Goal: Task Accomplishment & Management: Complete application form

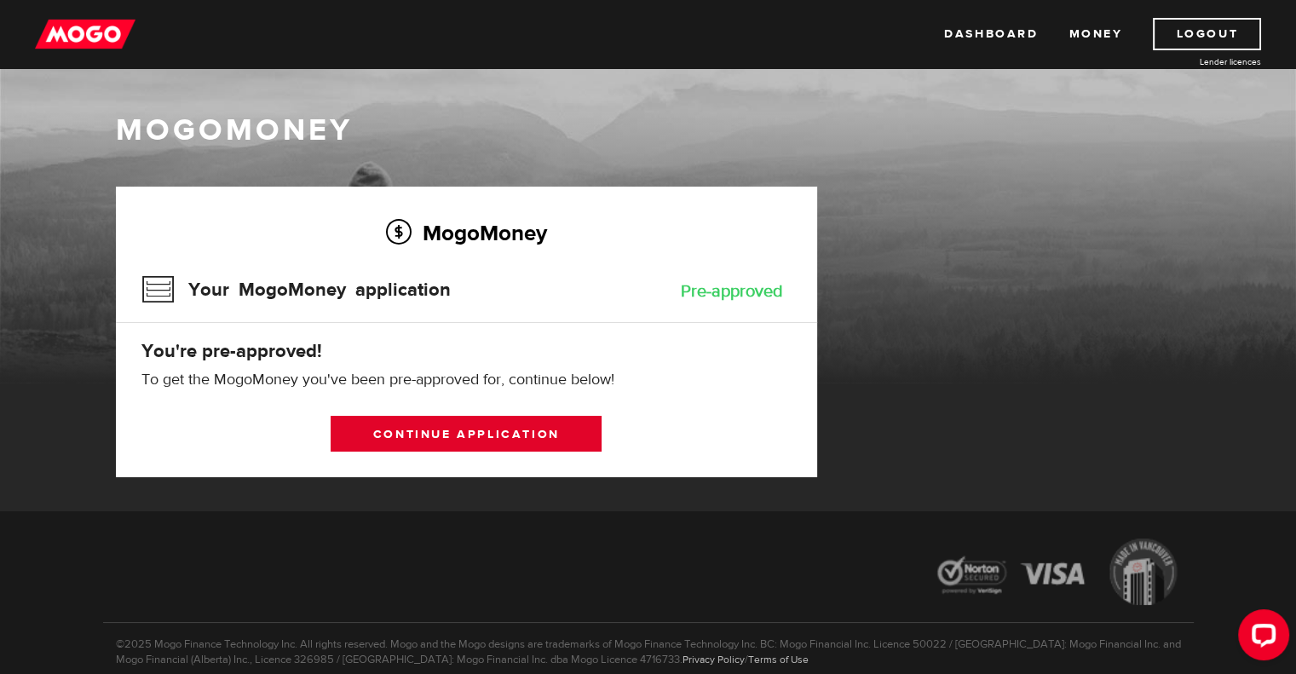
click at [472, 435] on link "Continue application" at bounding box center [466, 434] width 271 height 36
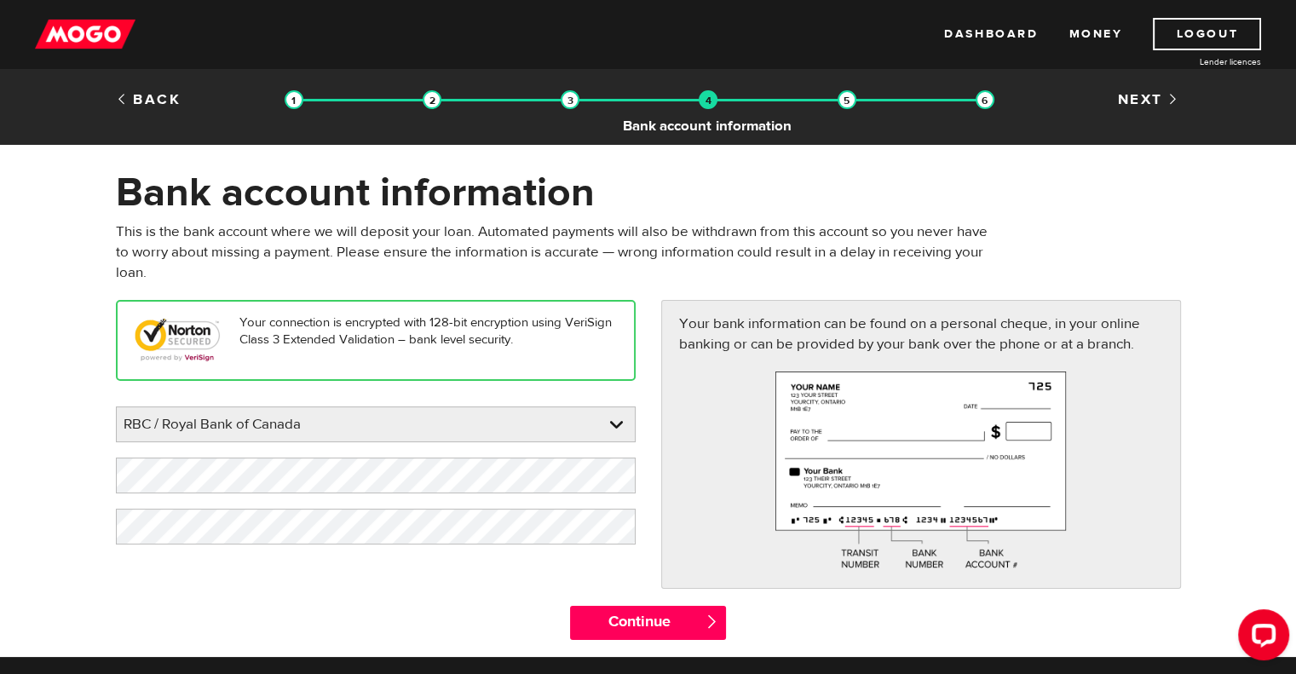
click at [708, 105] on img at bounding box center [708, 99] width 19 height 19
click at [161, 101] on link "Back" at bounding box center [149, 99] width 66 height 19
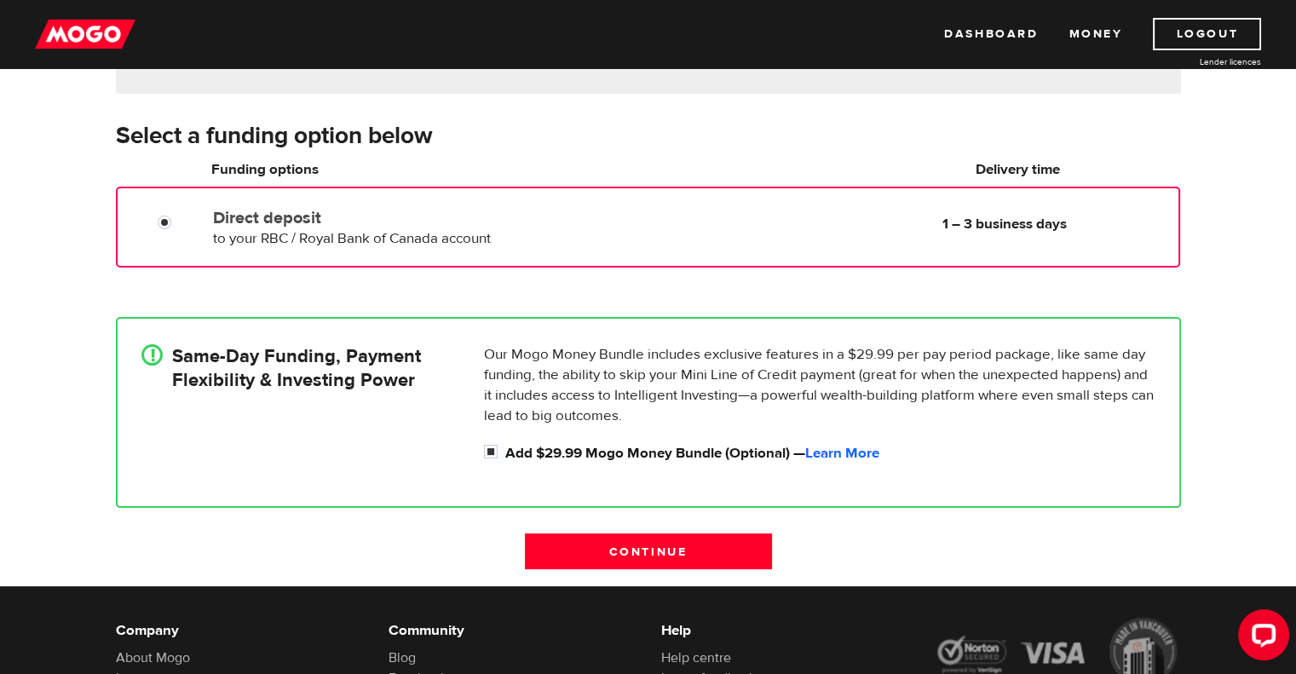
scroll to position [256, 0]
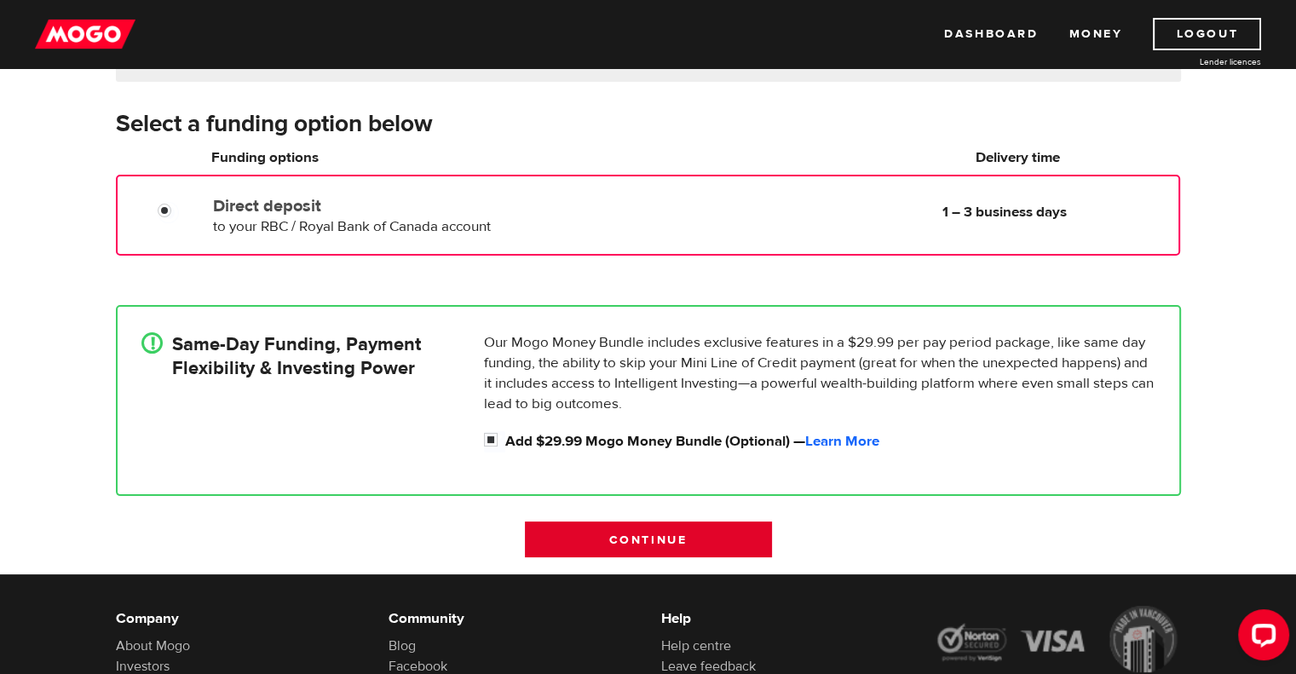
click at [699, 522] on input "Continue" at bounding box center [648, 540] width 247 height 36
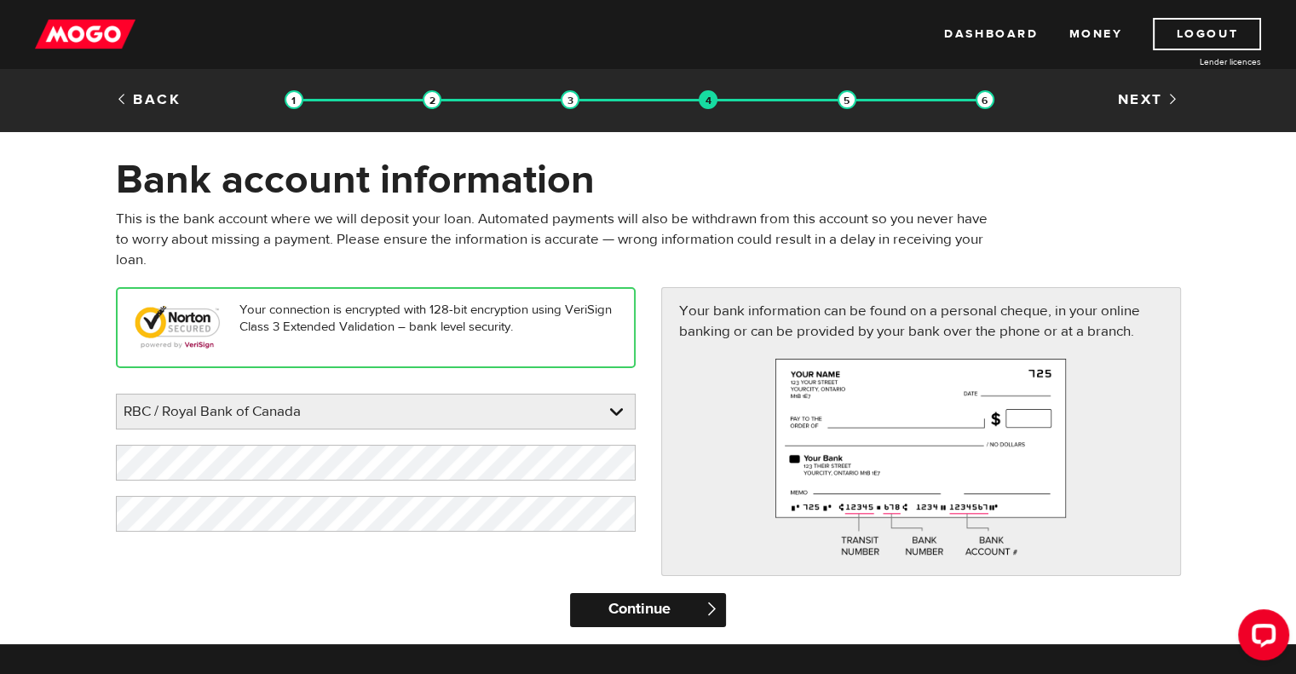
click at [659, 604] on input "Continue" at bounding box center [648, 610] width 156 height 34
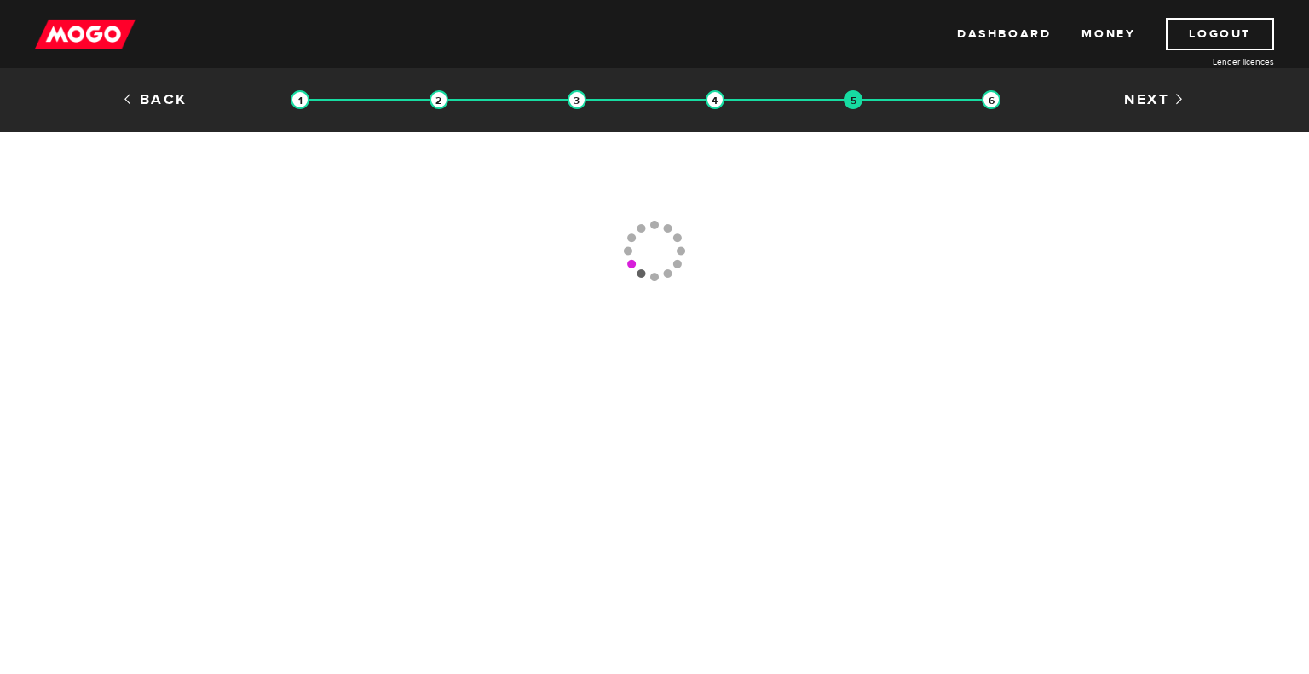
type input "(289) 407-6713"
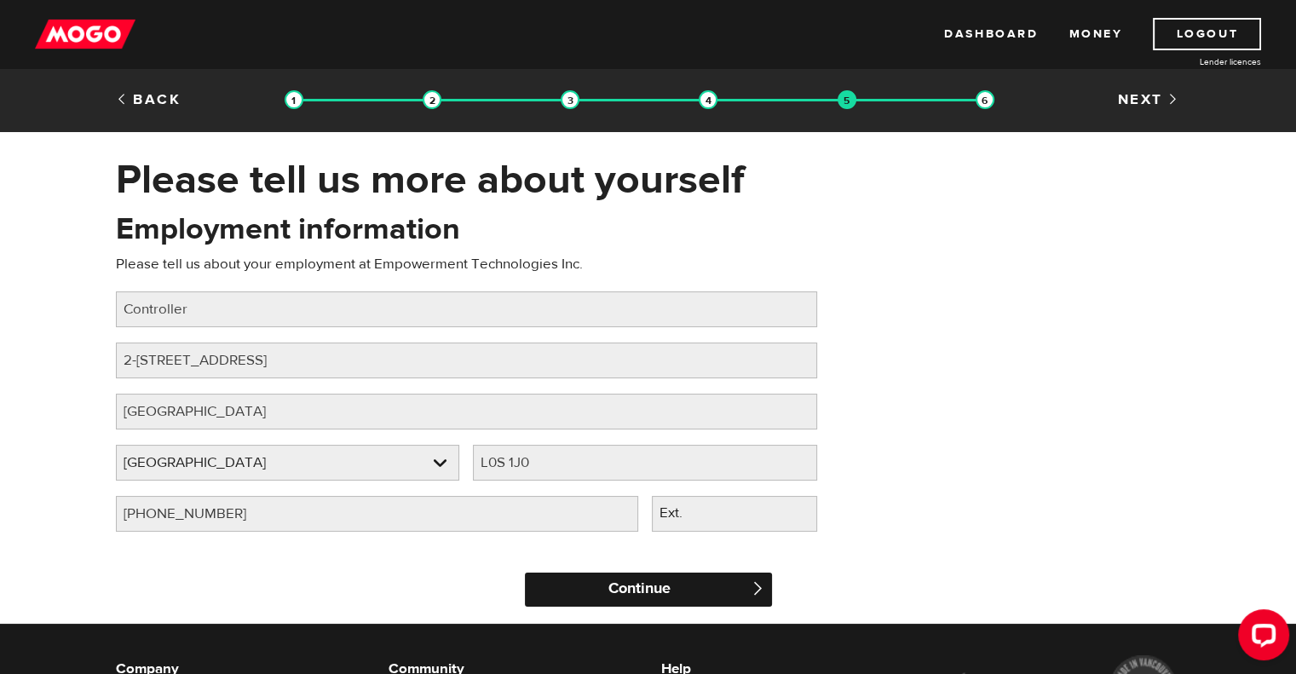
click at [669, 580] on input "Continue" at bounding box center [648, 590] width 247 height 34
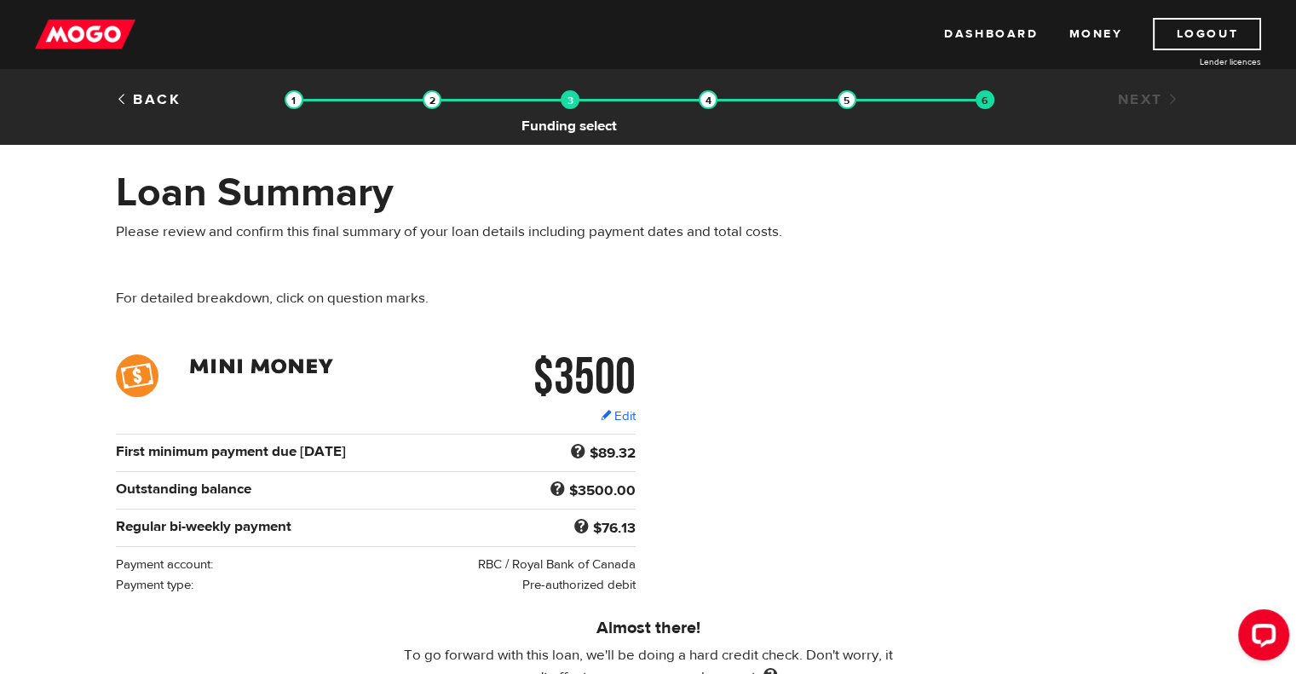
click at [573, 108] on img at bounding box center [570, 99] width 19 height 19
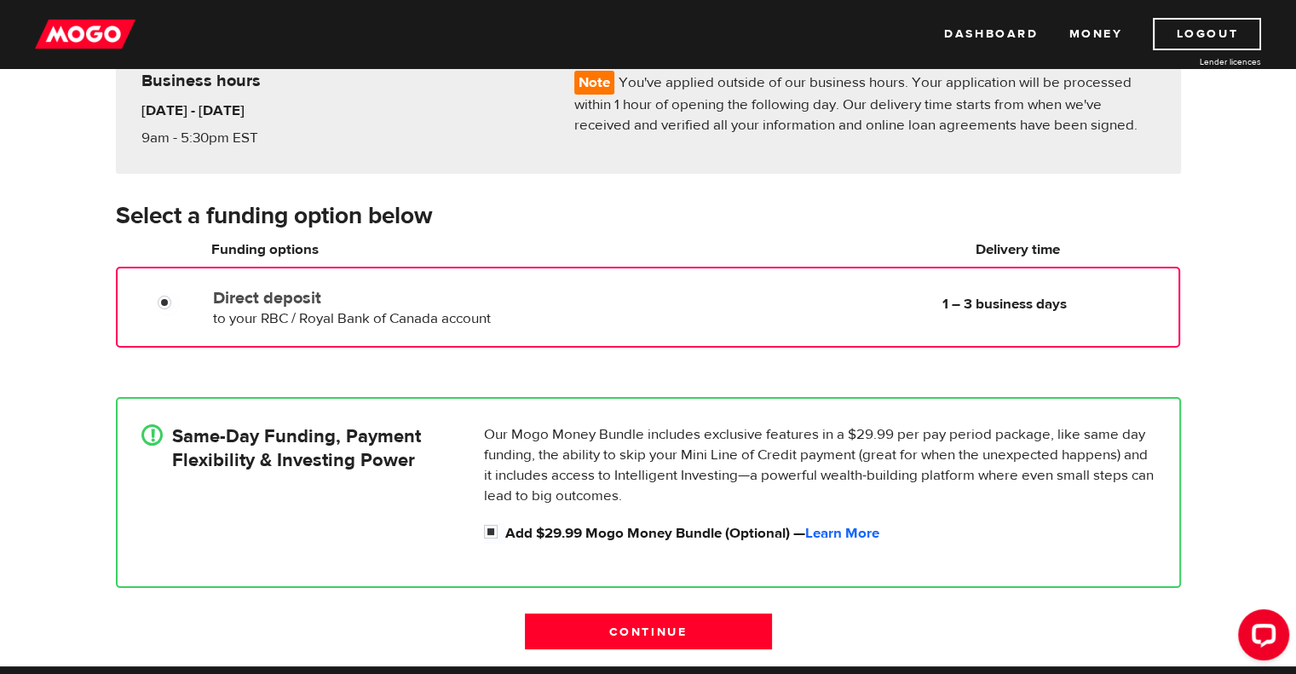
scroll to position [170, 0]
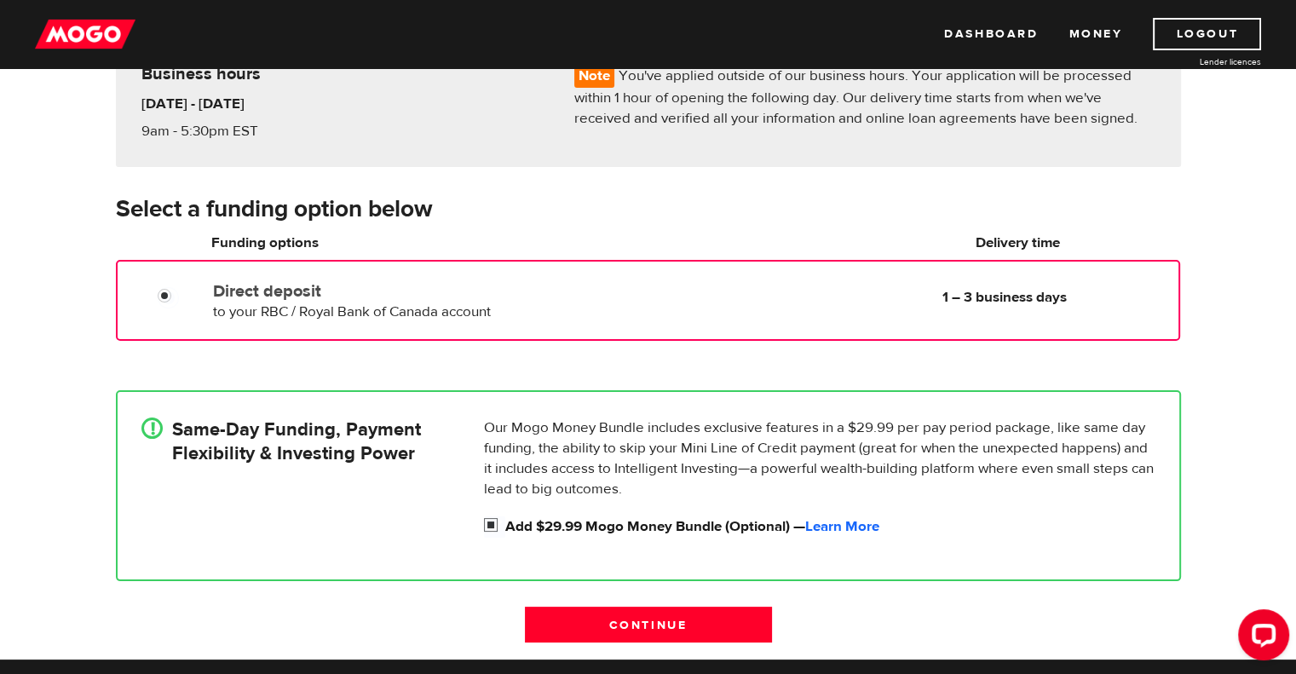
click at [493, 523] on input "Add $29.99 Mogo Money Bundle (Optional) — Learn More" at bounding box center [494, 526] width 21 height 21
checkbox input "false"
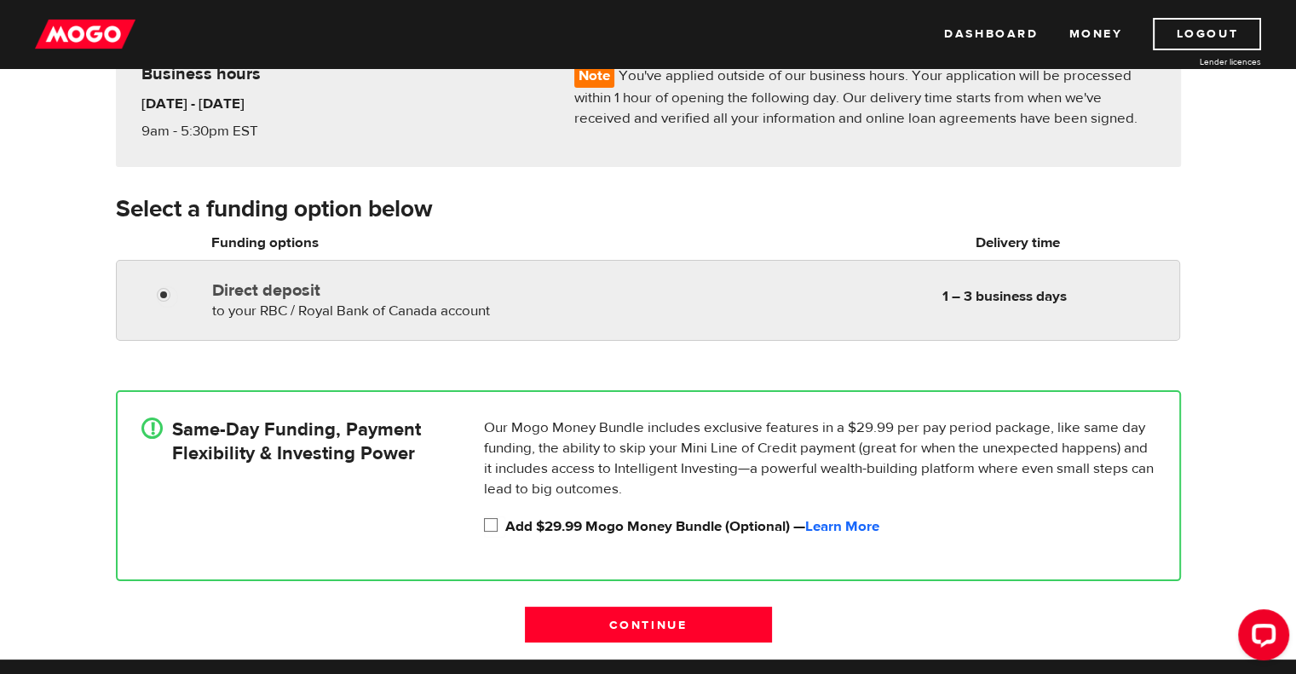
radio input "true"
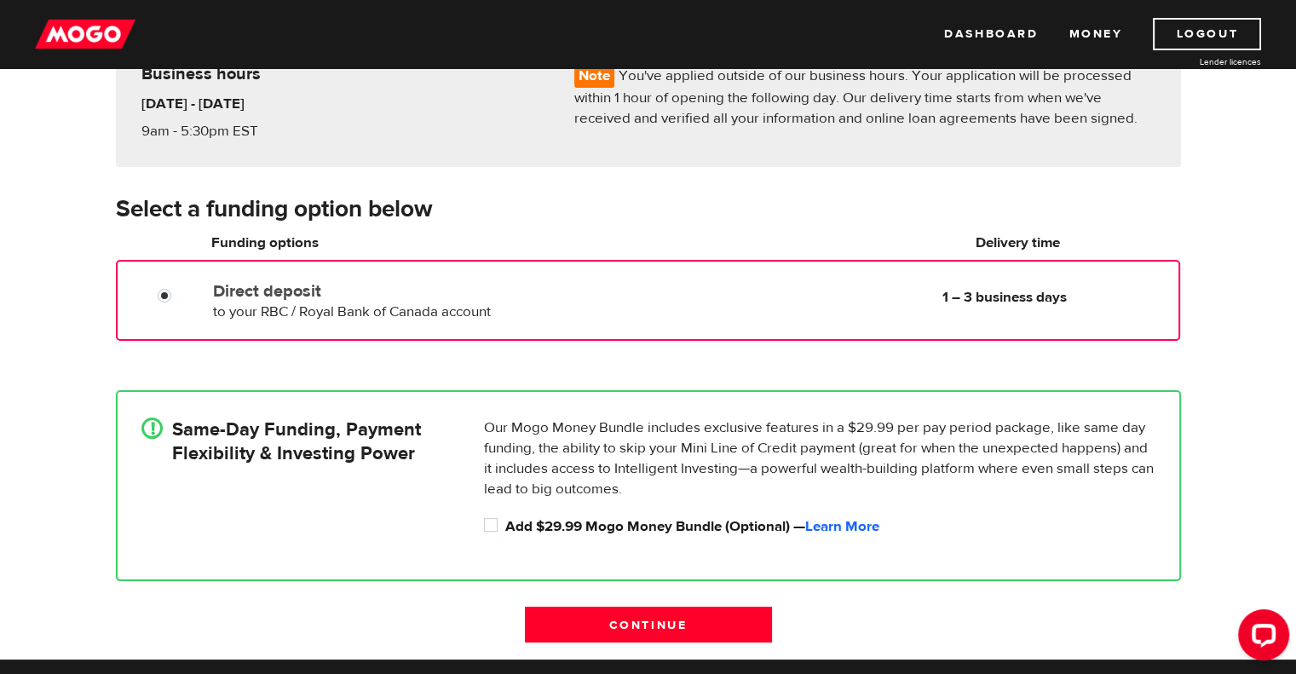
click at [484, 319] on div "Direct deposit to your RBC / Royal Bank of Canada account Delivery in 1 – 3 bus…" at bounding box center [408, 298] width 405 height 48
click at [516, 312] on div "Direct deposit to your RBC / Royal Bank of Canada account Delivery in 1 – 3 bus…" at bounding box center [408, 298] width 405 height 48
click at [498, 524] on input "Add $29.99 Mogo Money Bundle (Optional) — Learn More" at bounding box center [494, 526] width 21 height 21
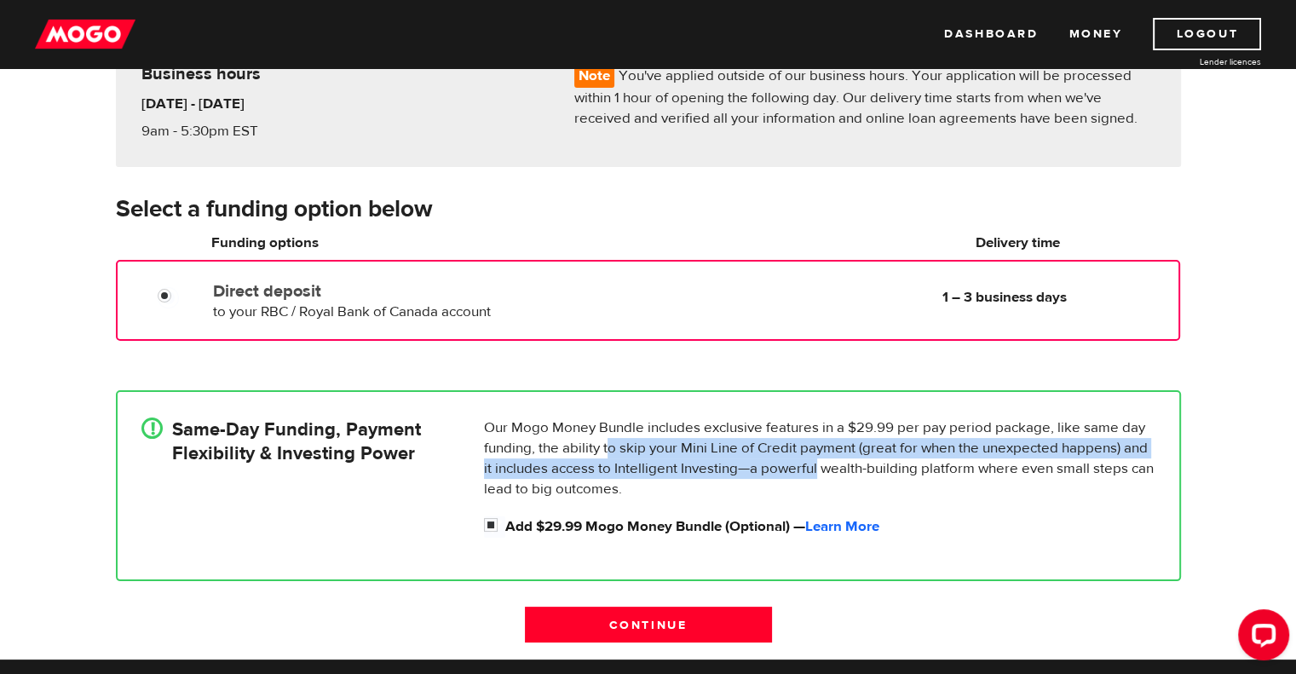
drag, startPoint x: 608, startPoint y: 451, endPoint x: 816, endPoint y: 461, distance: 207.3
click at [816, 461] on p "Our Mogo Money Bundle includes exclusive features in a $29.99 per pay period pa…" at bounding box center [819, 459] width 671 height 82
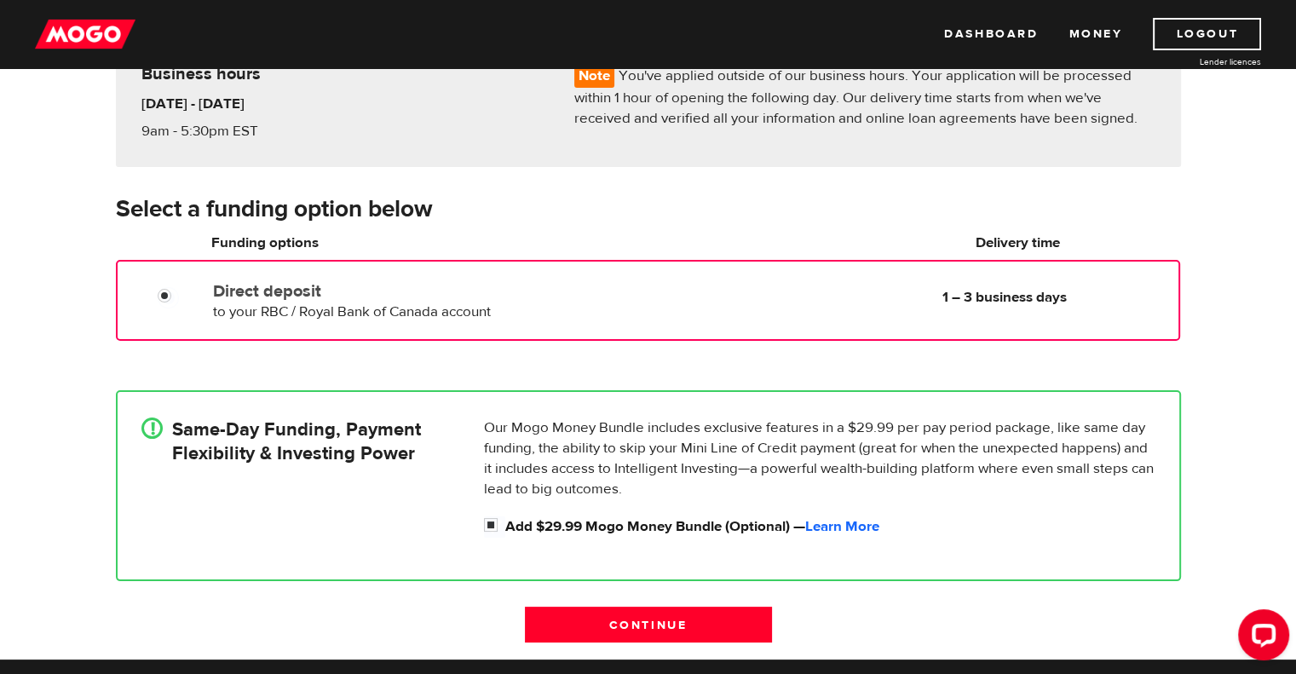
click at [856, 514] on div "Our Mogo Money Bundle includes exclusive features in a $29.99 per pay period pa…" at bounding box center [819, 478] width 685 height 120
click at [839, 534] on label "Add $29.99 Mogo Money Bundle (Optional) — Learn More" at bounding box center [830, 526] width 650 height 20
click at [505, 534] on input "Add $29.99 Mogo Money Bundle (Optional) — Learn More" at bounding box center [494, 526] width 21 height 21
checkbox input "false"
radio input "false"
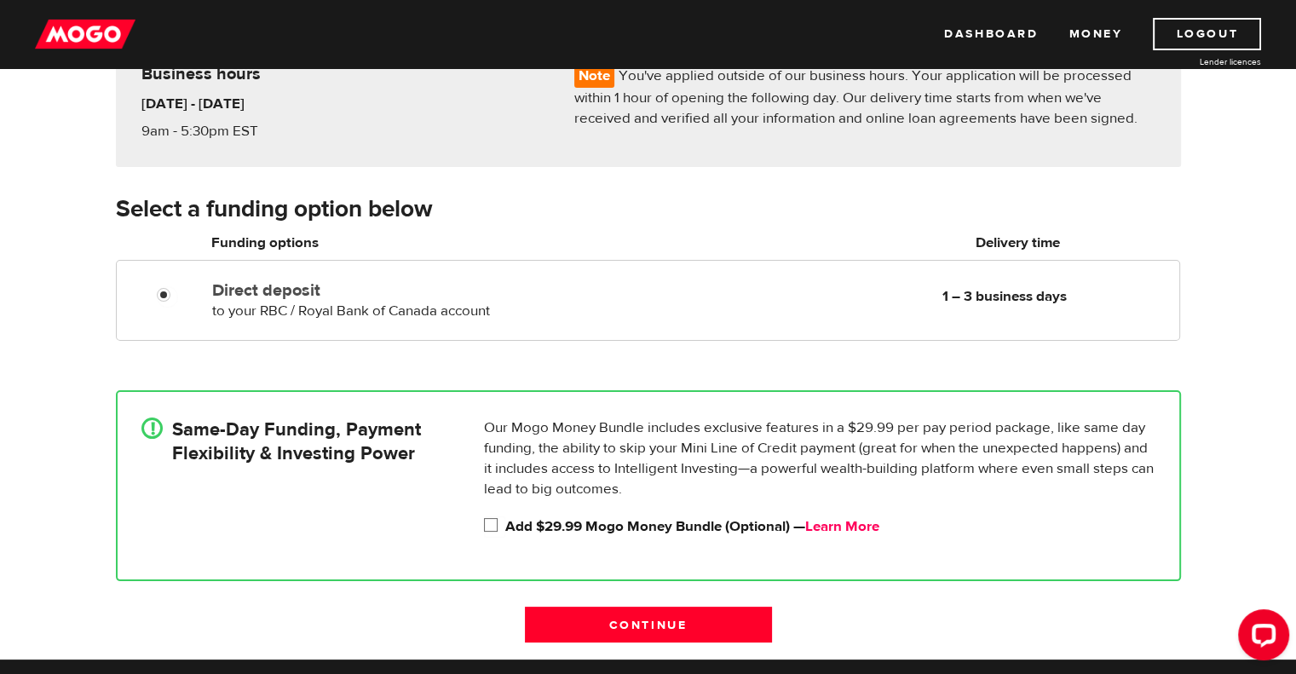
click at [840, 525] on link "Learn More" at bounding box center [842, 526] width 74 height 19
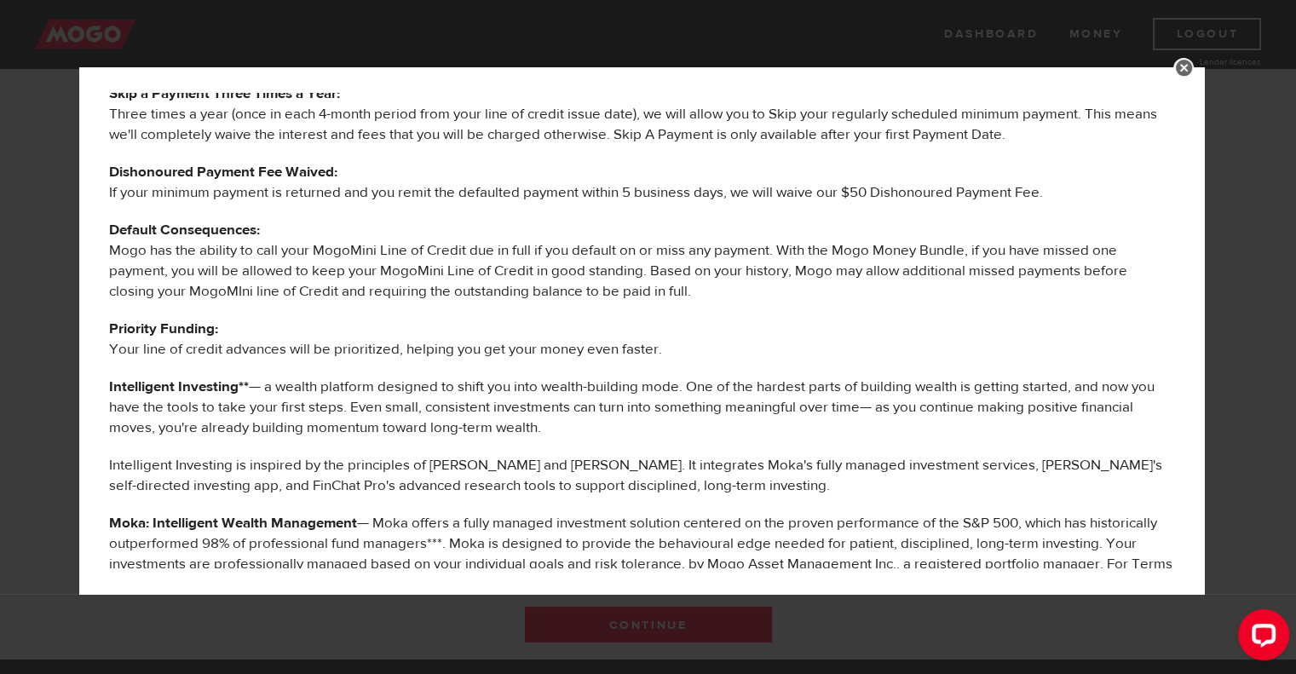
click at [1253, 308] on div "MOGO MONEY BUNDLE BENEFITS The following services are offered to you as part of…" at bounding box center [648, 337] width 1296 height 674
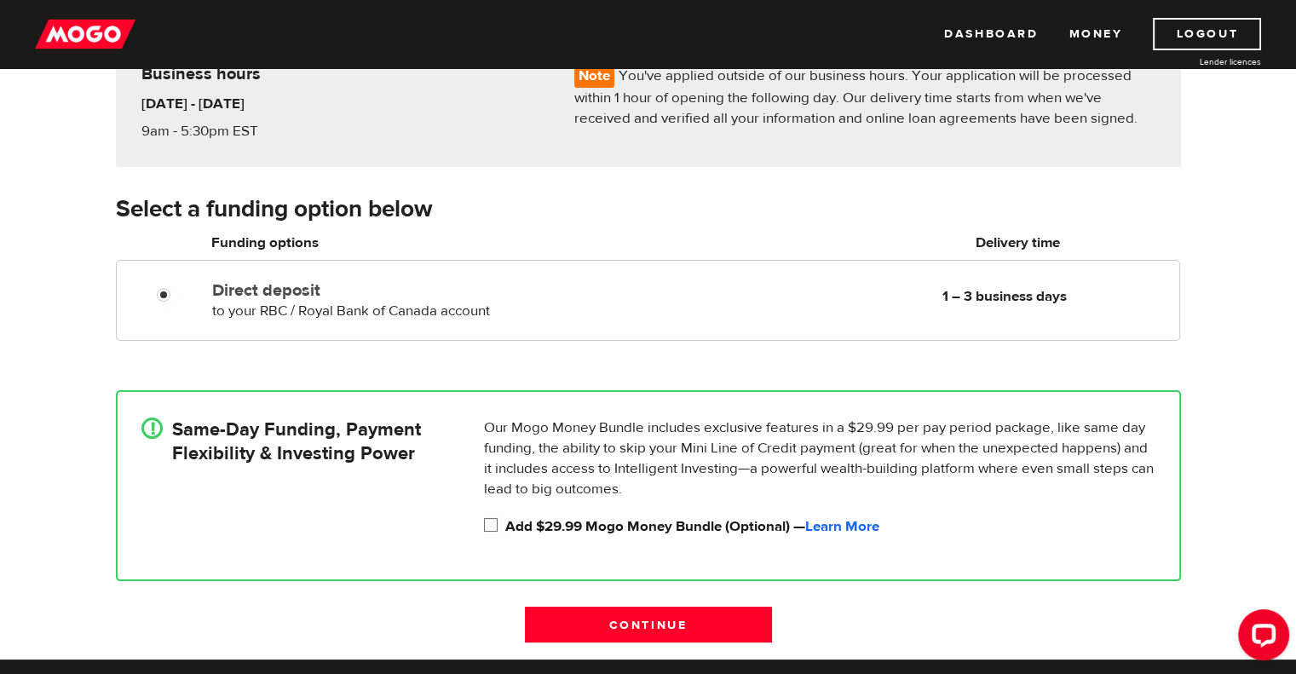
click at [487, 521] on input "Add $29.99 Mogo Money Bundle (Optional) — Learn More" at bounding box center [494, 526] width 21 height 21
checkbox input "true"
click at [656, 611] on input "Continue" at bounding box center [648, 625] width 247 height 36
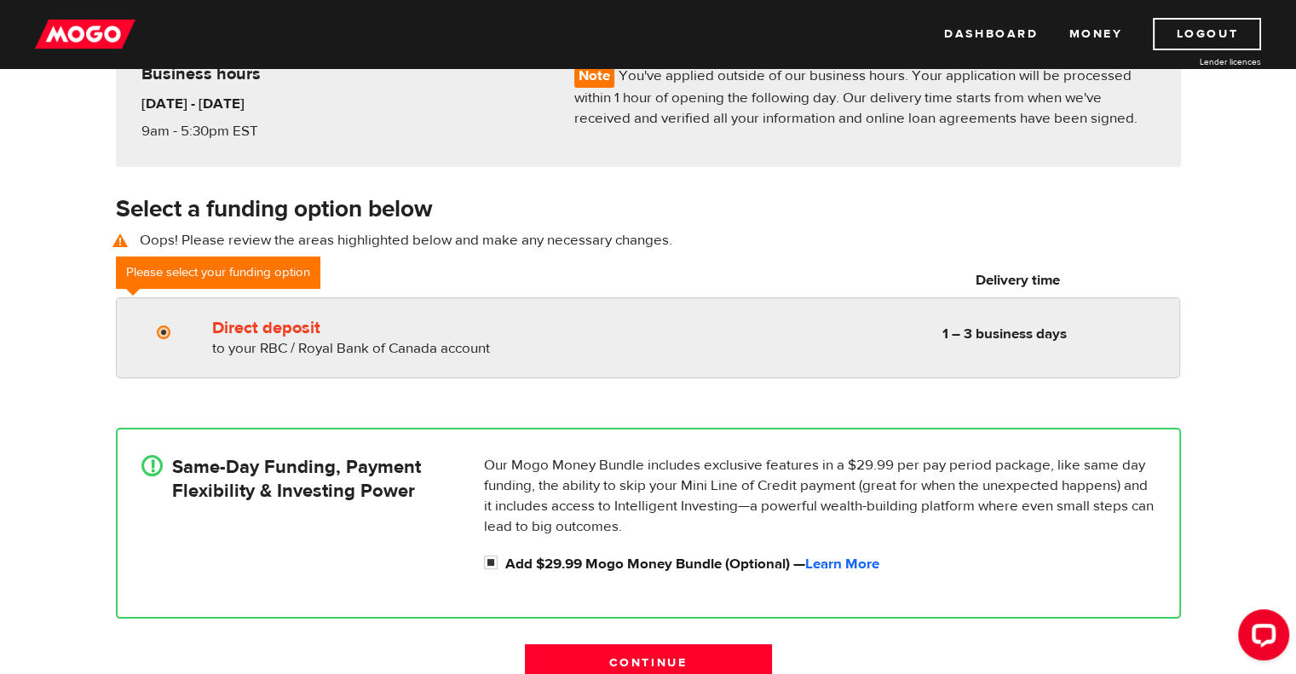
radio input "true"
click at [349, 349] on span "to your RBC / Royal Bank of Canada account" at bounding box center [351, 348] width 278 height 19
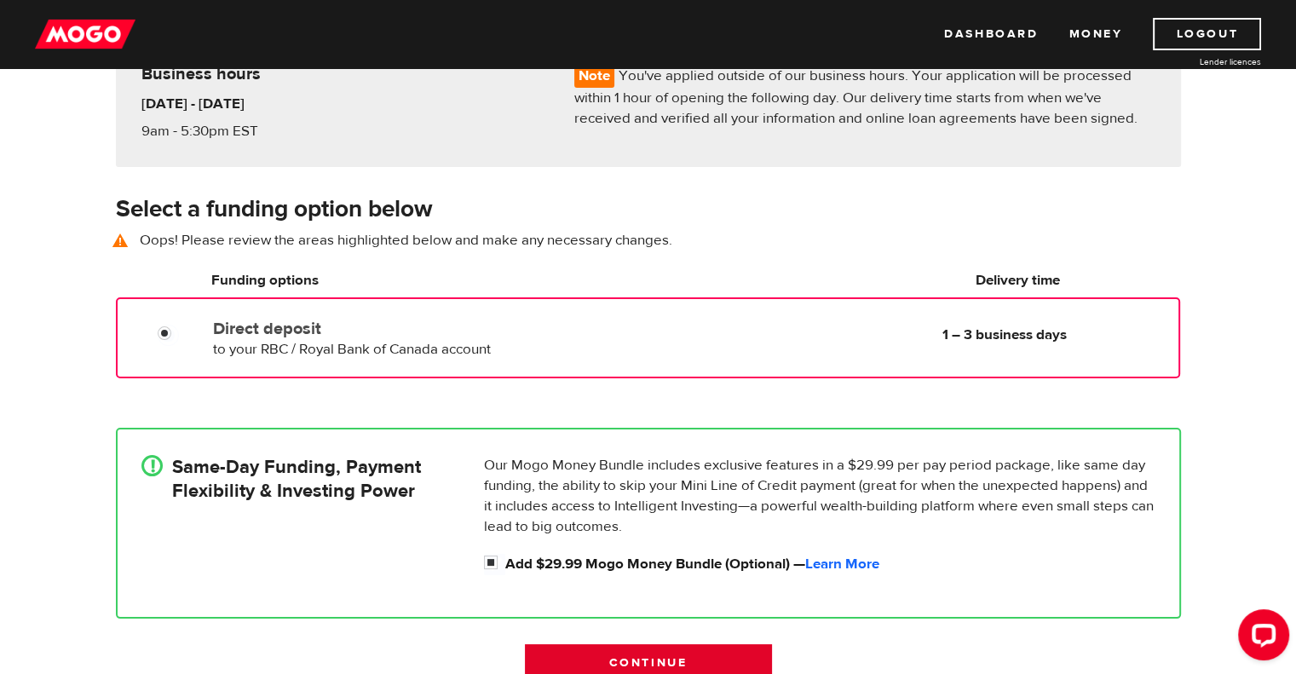
click at [691, 660] on input "Continue" at bounding box center [648, 662] width 247 height 36
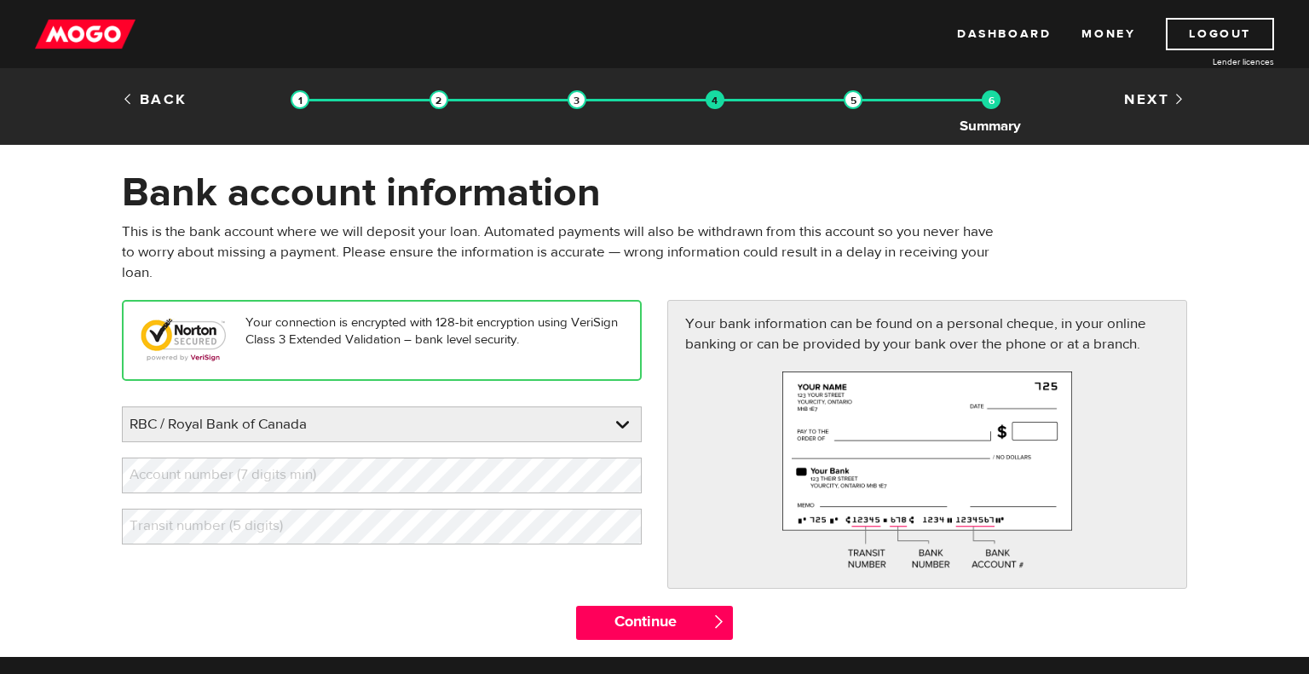
click at [994, 103] on img at bounding box center [991, 99] width 19 height 19
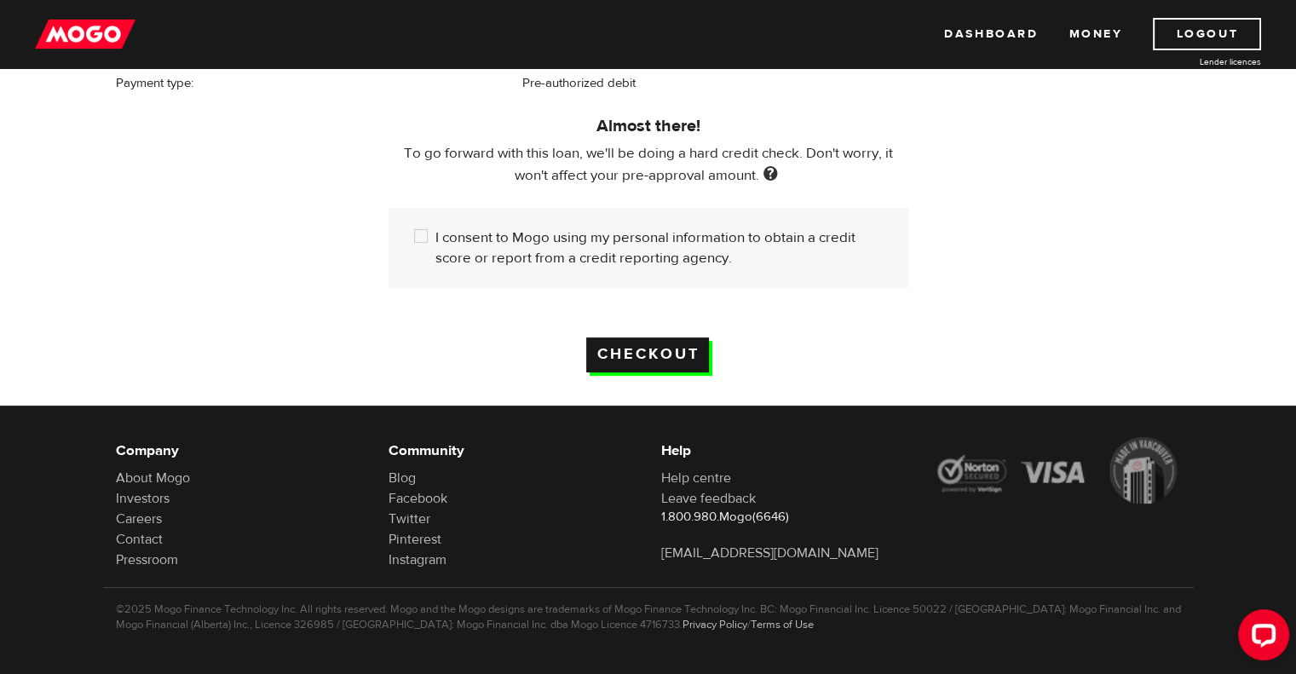
click at [691, 351] on input "Checkout" at bounding box center [647, 354] width 123 height 35
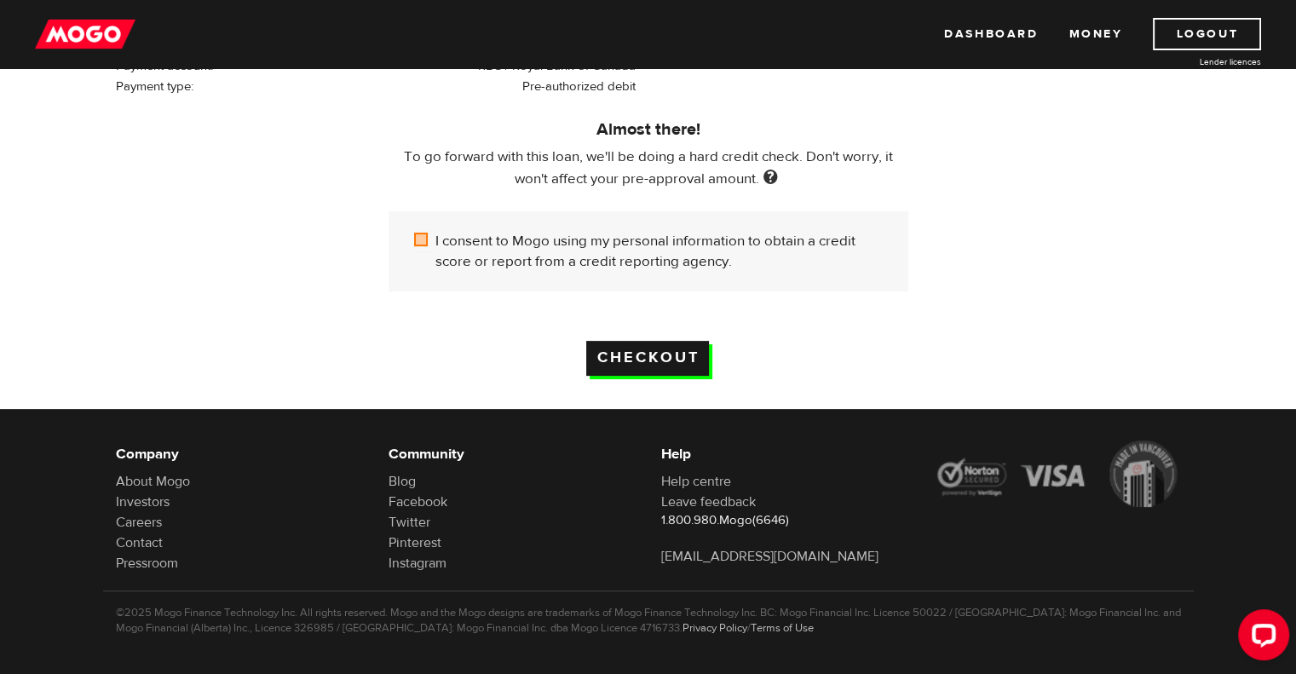
scroll to position [482, 0]
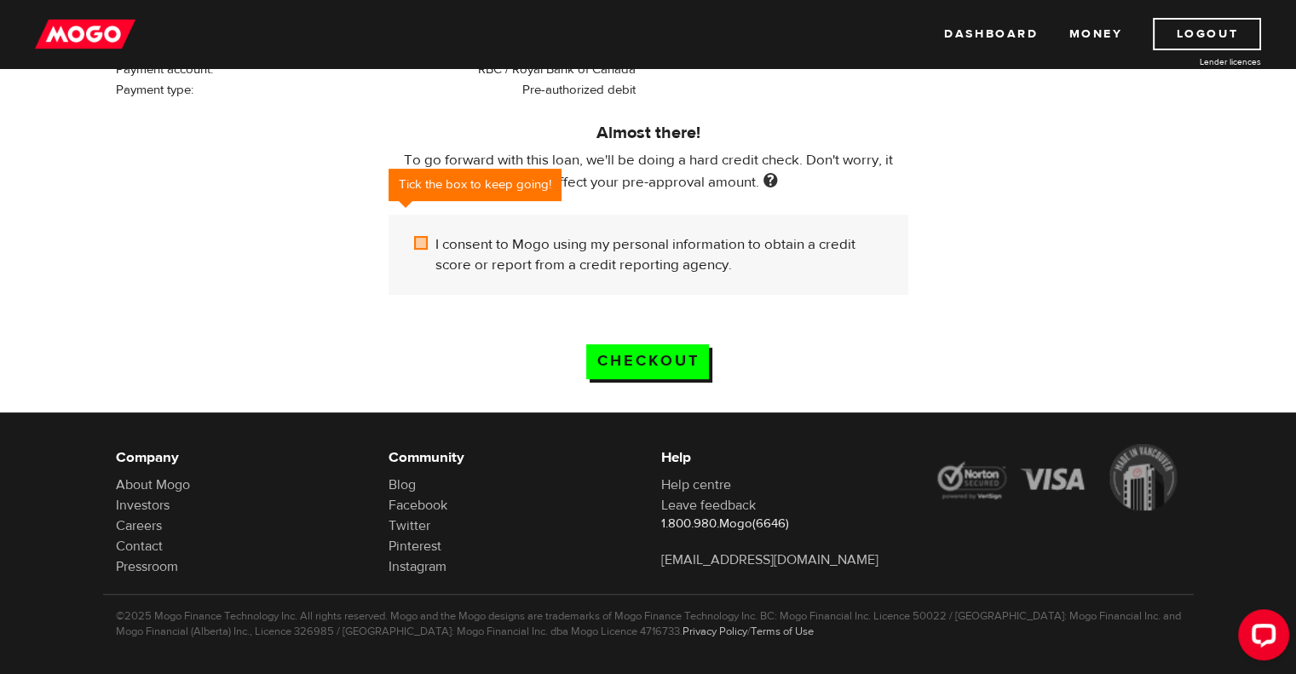
click at [563, 256] on label "I consent to Mogo using my personal information to obtain a credit score or rep…" at bounding box center [658, 254] width 447 height 41
click at [435, 256] on input "I consent to Mogo using my personal information to obtain a credit score or rep…" at bounding box center [424, 244] width 21 height 21
checkbox input "true"
drag, startPoint x: 661, startPoint y: 349, endPoint x: 718, endPoint y: 343, distance: 56.5
click at [661, 349] on input "Checkout" at bounding box center [647, 361] width 123 height 35
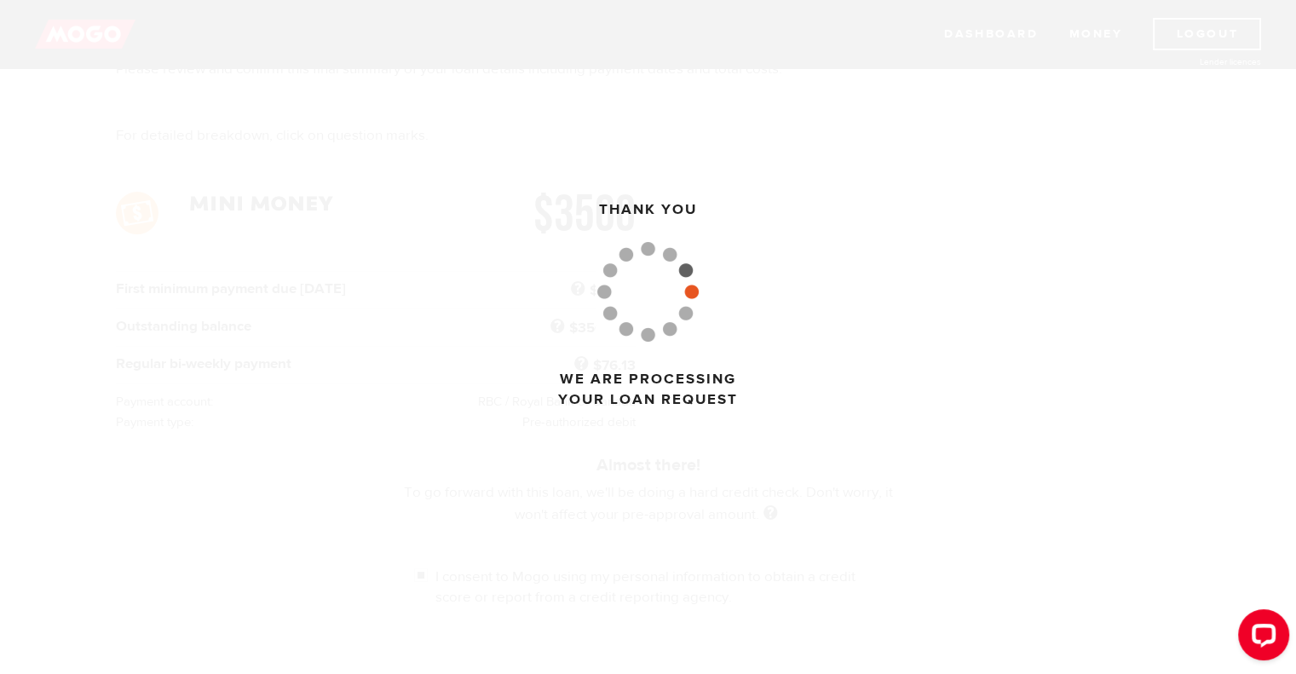
scroll to position [141, 0]
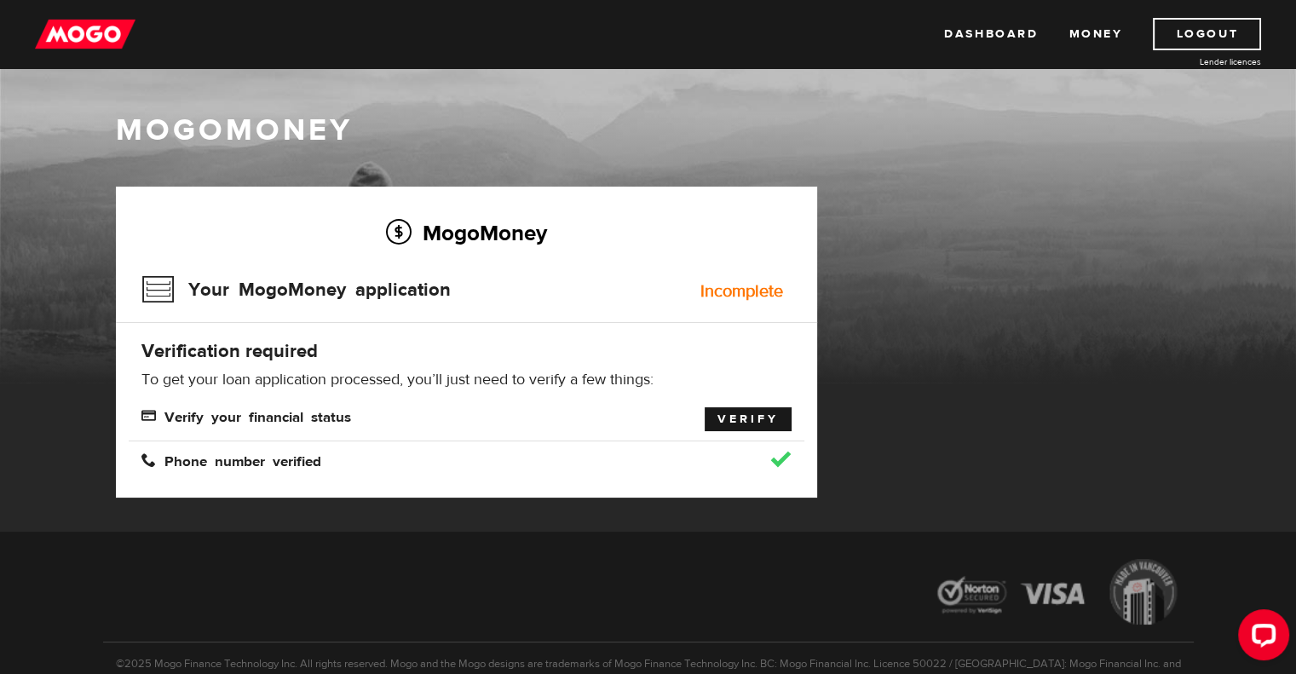
click at [754, 418] on link "Verify" at bounding box center [748, 419] width 87 height 24
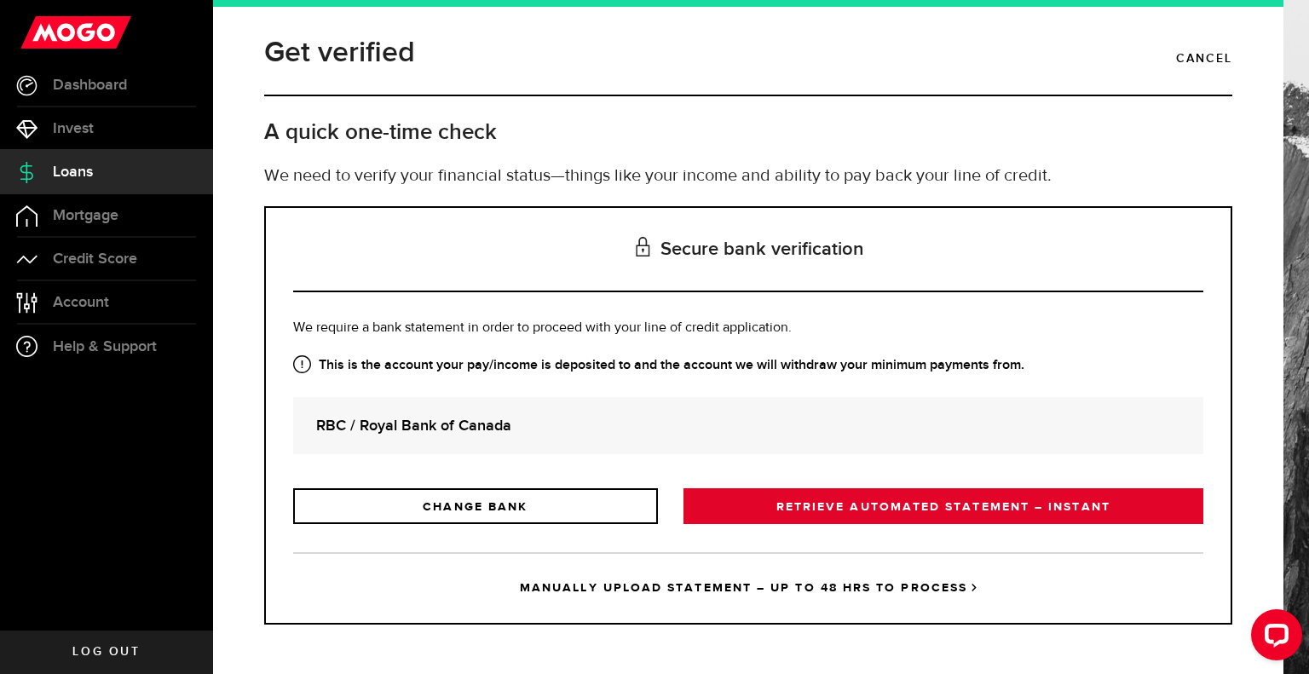
click at [844, 506] on link "RETRIEVE AUTOMATED STATEMENT – INSTANT" at bounding box center [943, 506] width 520 height 36
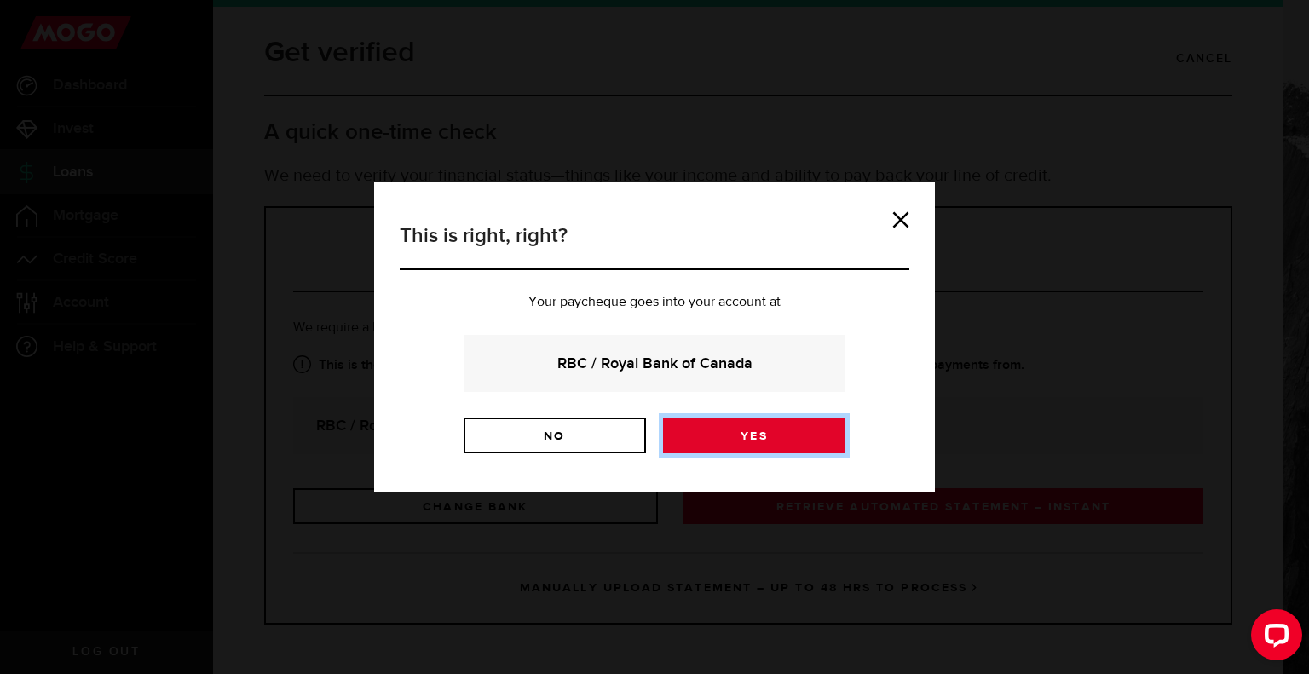
click at [742, 437] on link "Yes" at bounding box center [754, 436] width 182 height 36
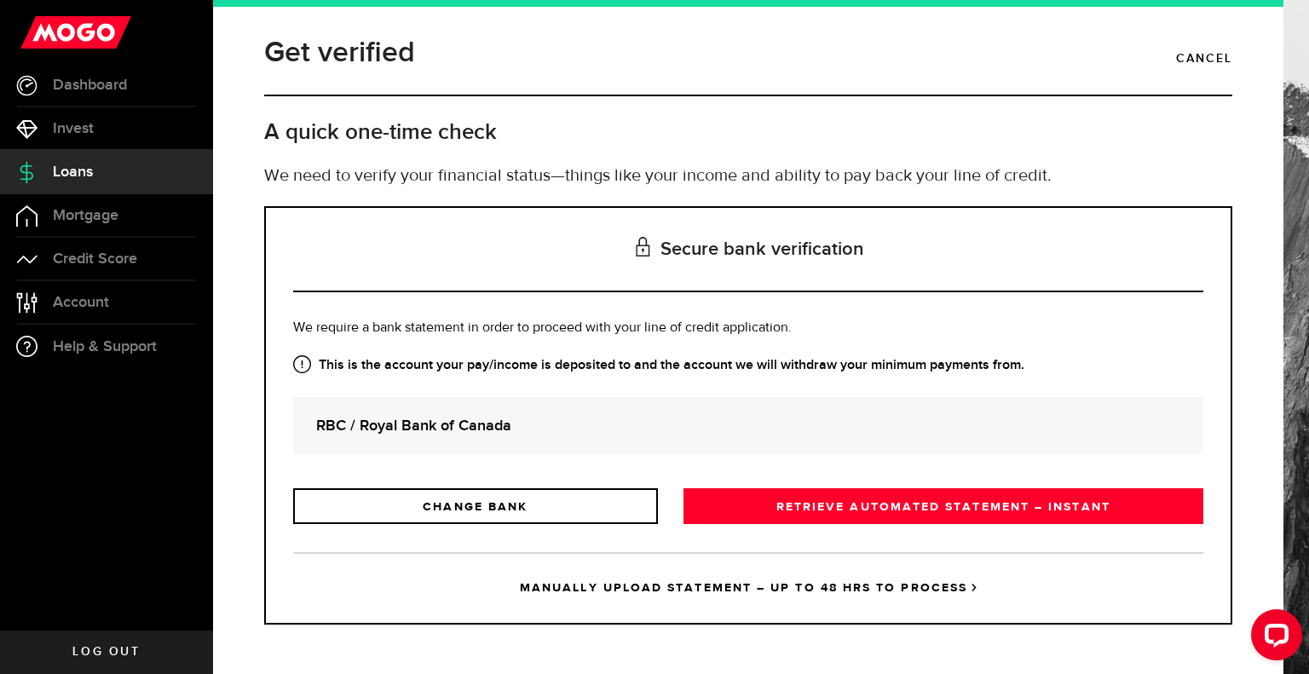
click at [608, 588] on link "MANUALLY UPLOAD STATEMENT – UP TO 48 HRS TO PROCESS" at bounding box center [748, 587] width 910 height 71
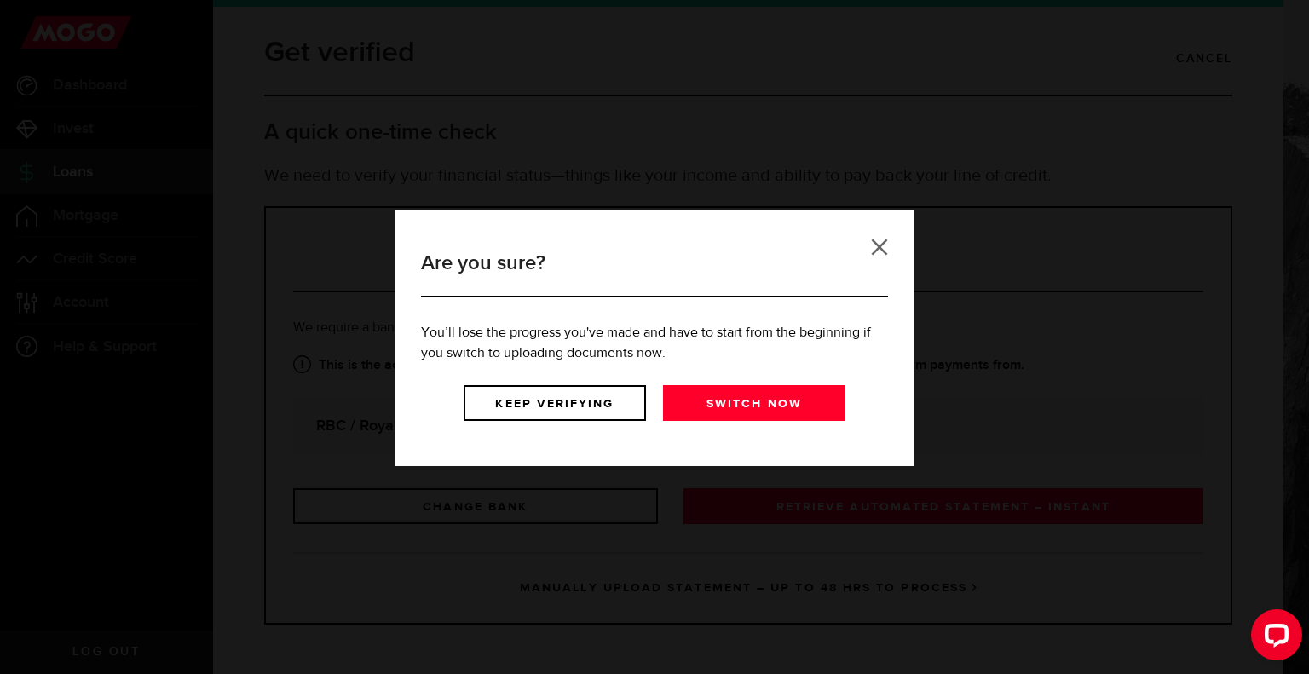
click at [881, 242] on link at bounding box center [879, 247] width 17 height 17
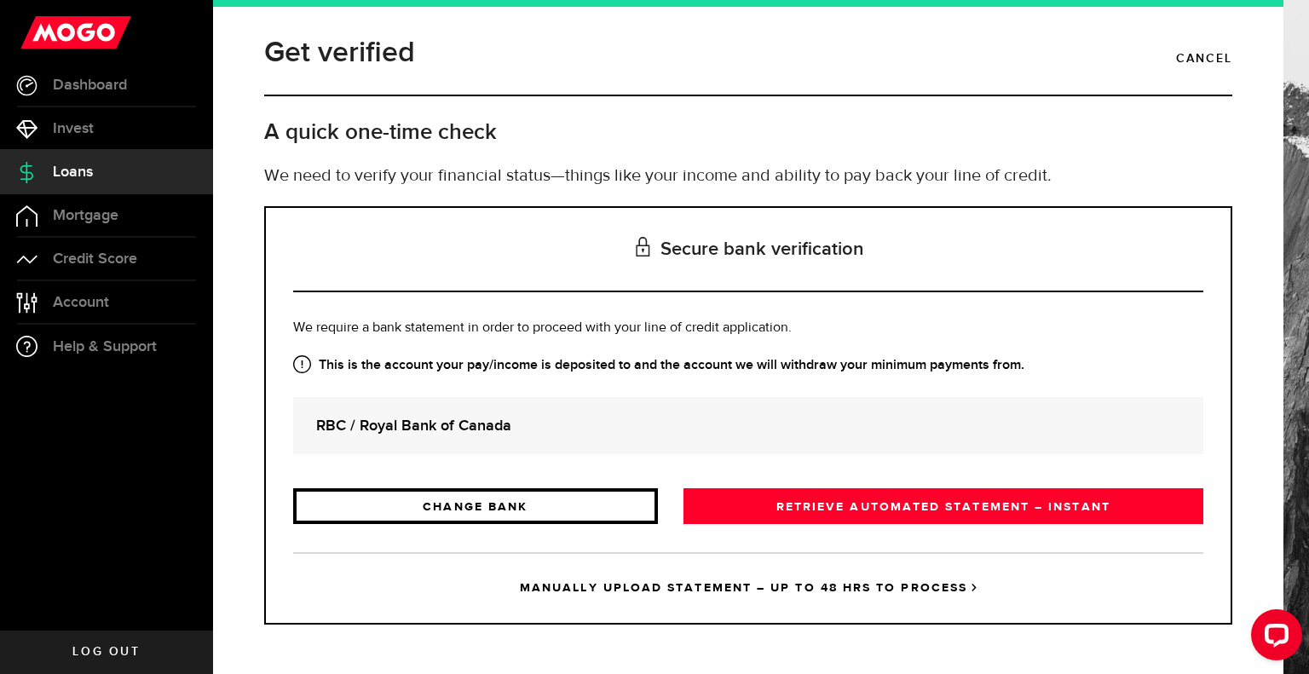
click at [527, 499] on link "CHANGE BANK" at bounding box center [475, 506] width 365 height 36
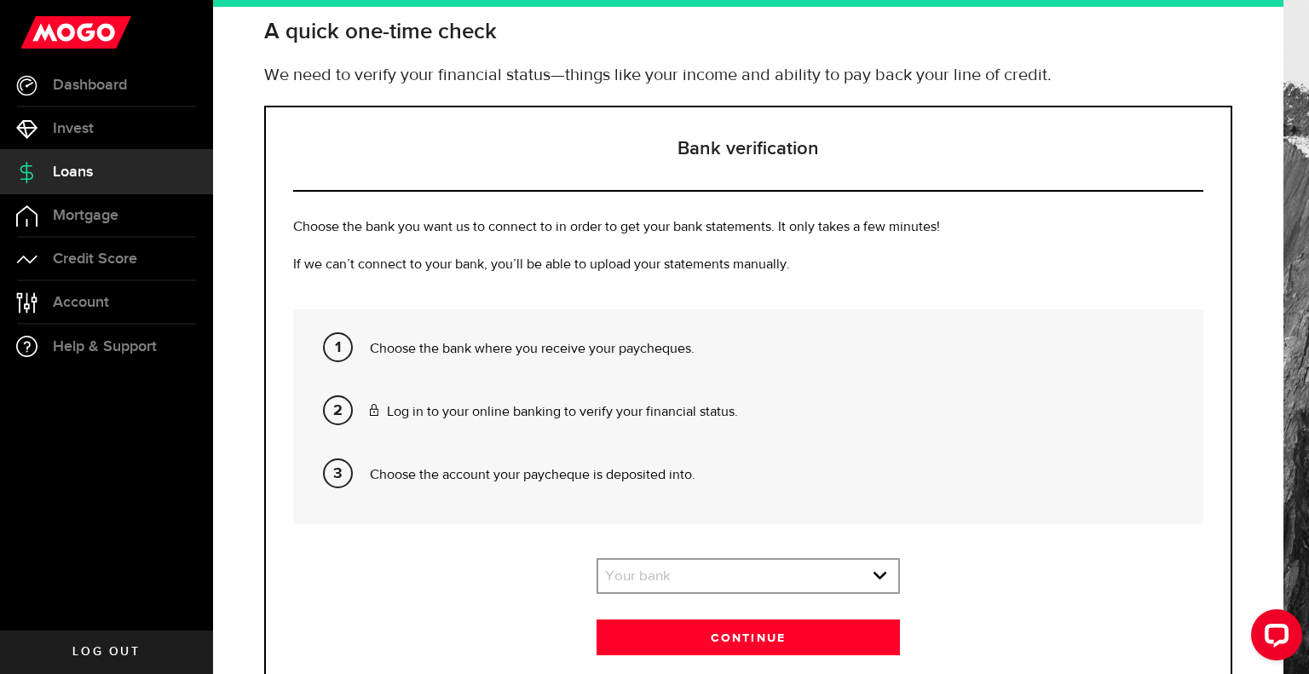
scroll to position [189, 0]
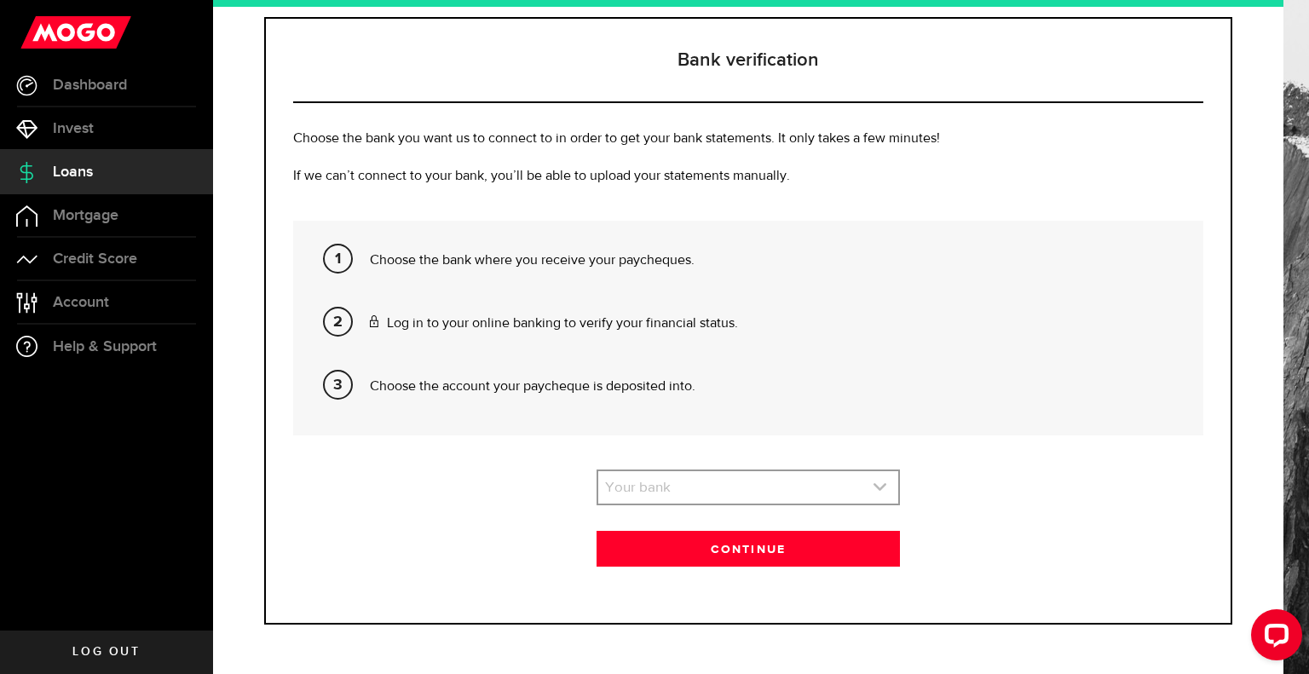
click at [683, 492] on link "expand select" at bounding box center [748, 487] width 300 height 32
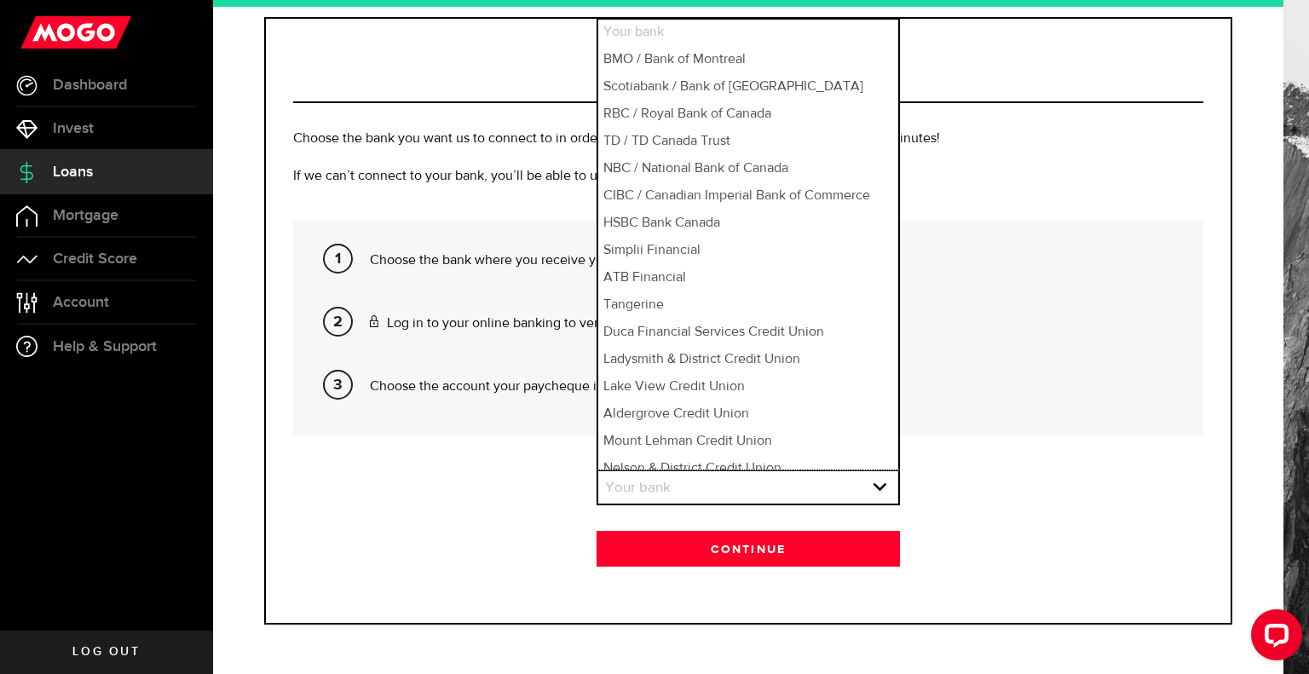
scroll to position [0, 0]
click at [660, 31] on li "Your bank" at bounding box center [748, 33] width 300 height 27
click at [682, 117] on li "RBC / Royal Bank of Canada" at bounding box center [748, 114] width 300 height 27
select select "3"
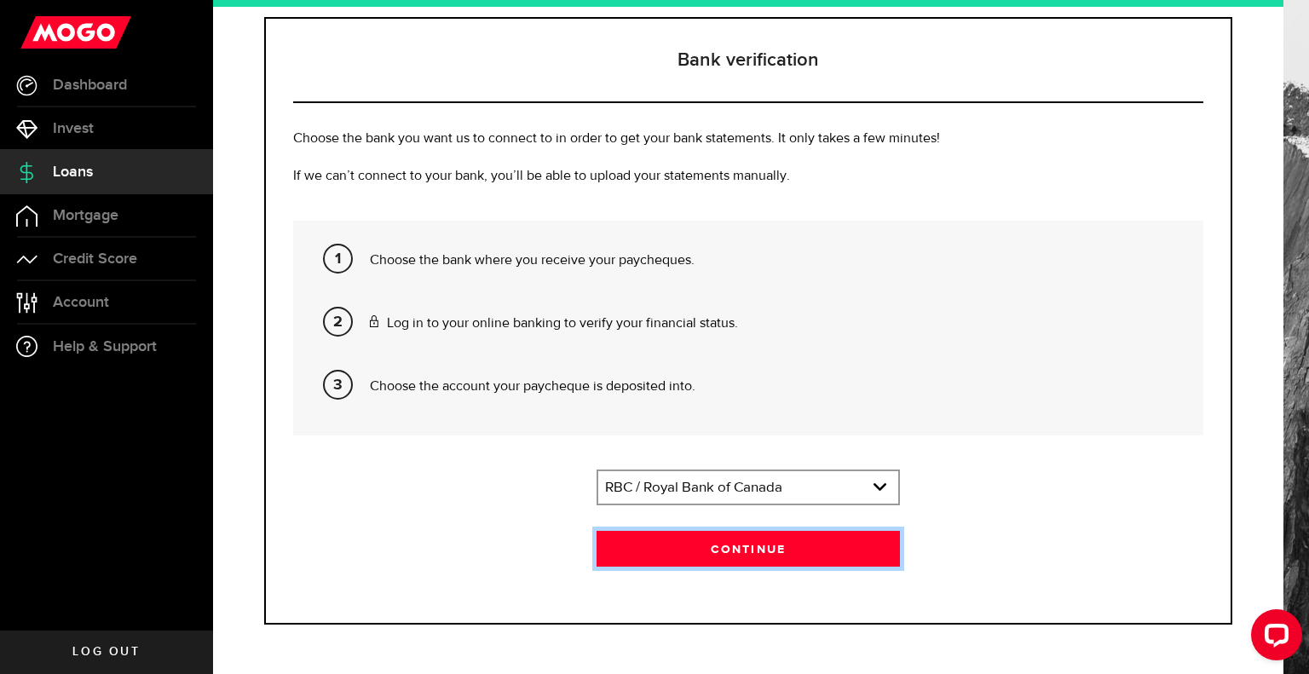
drag, startPoint x: 738, startPoint y: 543, endPoint x: 730, endPoint y: 508, distance: 35.8
click at [738, 542] on button "Continue" at bounding box center [748, 549] width 303 height 36
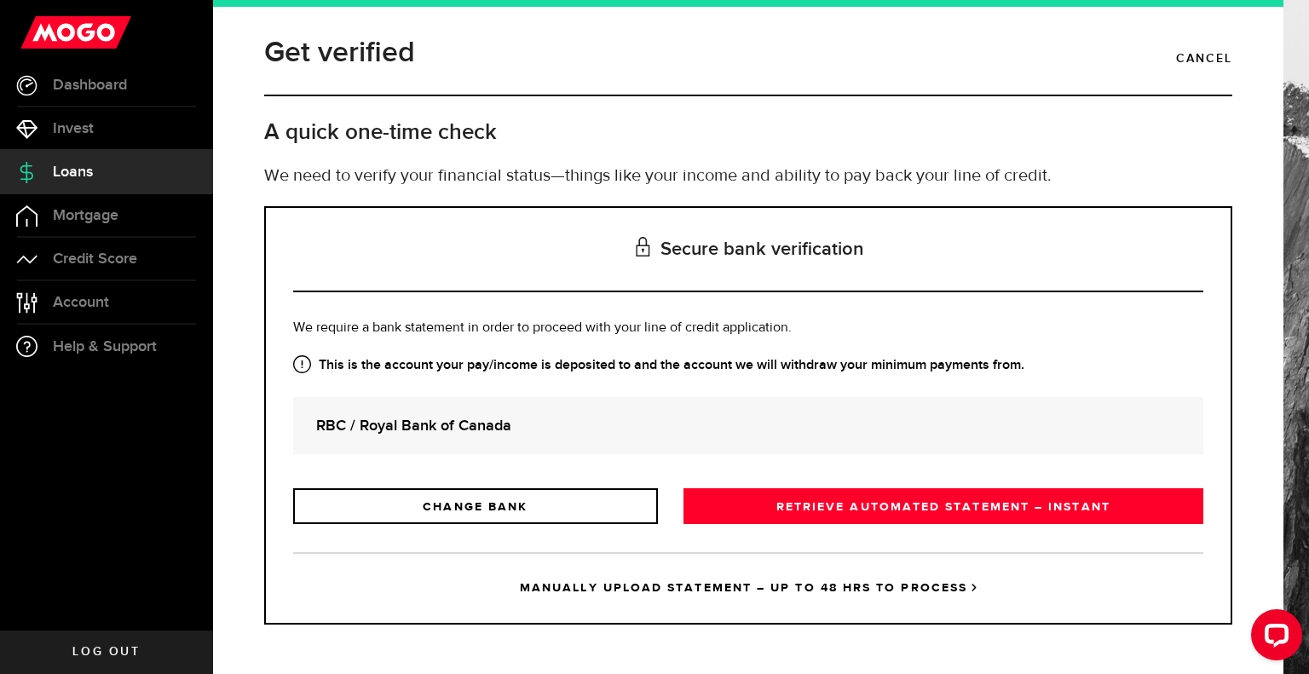
click at [680, 586] on link "MANUALLY UPLOAD STATEMENT – UP TO 48 HRS TO PROCESS" at bounding box center [748, 587] width 910 height 71
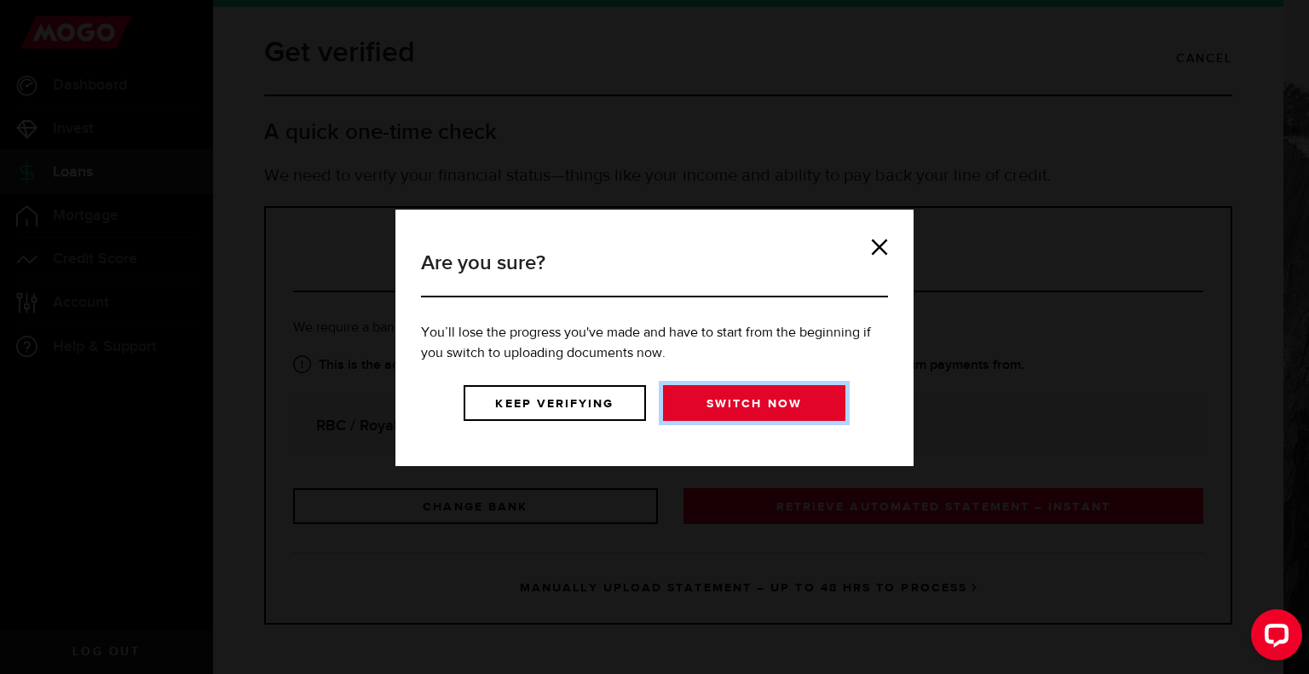
click at [687, 404] on link "Switch now" at bounding box center [754, 403] width 182 height 36
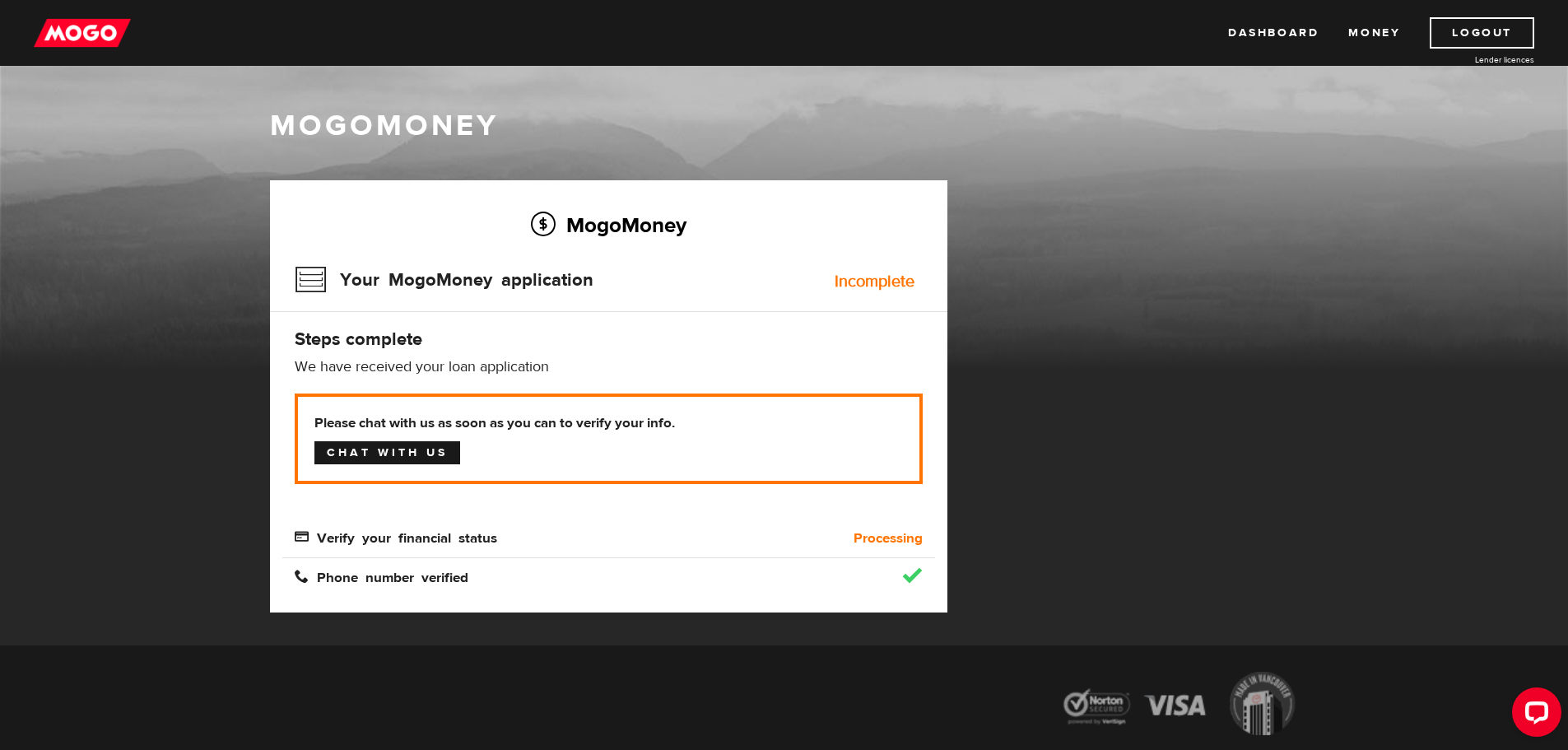
click at [397, 458] on link "Chat with us" at bounding box center [387, 453] width 146 height 23
click at [415, 457] on link "Chat with us" at bounding box center [387, 453] width 146 height 23
click at [400, 451] on link "Chat with us" at bounding box center [387, 453] width 146 height 23
